Goal: Task Accomplishment & Management: Use online tool/utility

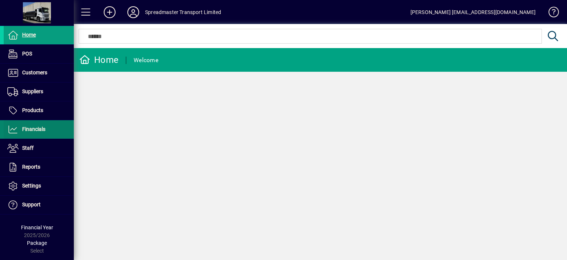
click at [33, 128] on span "Financials" at bounding box center [33, 129] width 23 height 6
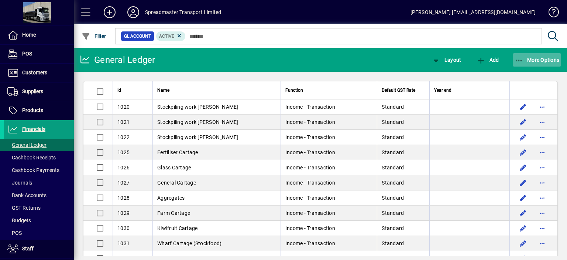
click at [535, 60] on span "More Options" at bounding box center [537, 60] width 45 height 6
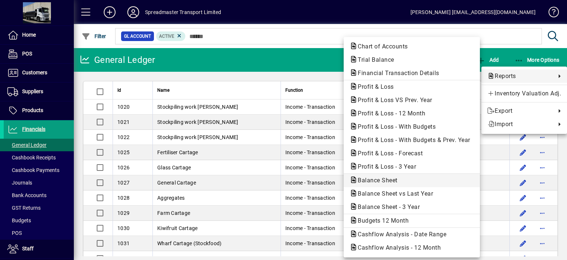
click at [384, 182] on span "Balance Sheet" at bounding box center [376, 179] width 52 height 7
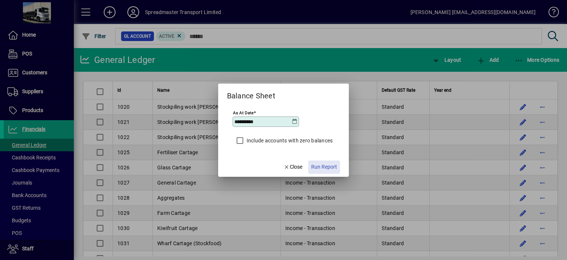
click at [319, 166] on span "Run Report" at bounding box center [324, 167] width 26 height 8
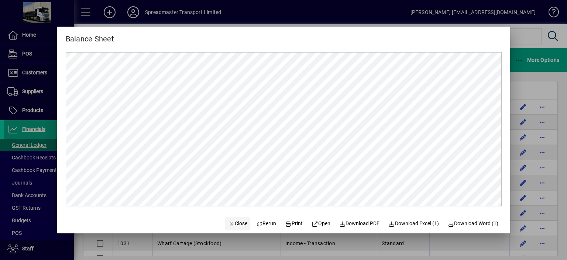
click at [233, 223] on span "Close" at bounding box center [237, 223] width 19 height 8
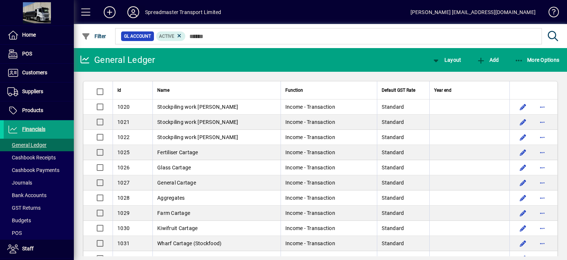
click at [134, 11] on icon at bounding box center [133, 12] width 15 height 12
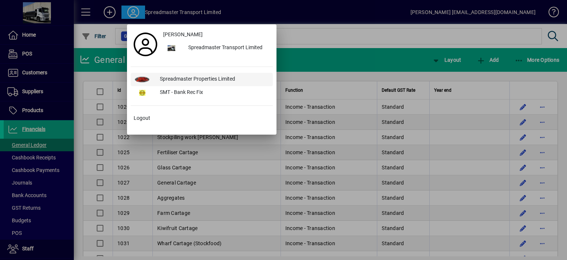
click at [174, 78] on div "Spreadmaster Properties Limited" at bounding box center [213, 79] width 119 height 13
